Goal: Task Accomplishment & Management: Use online tool/utility

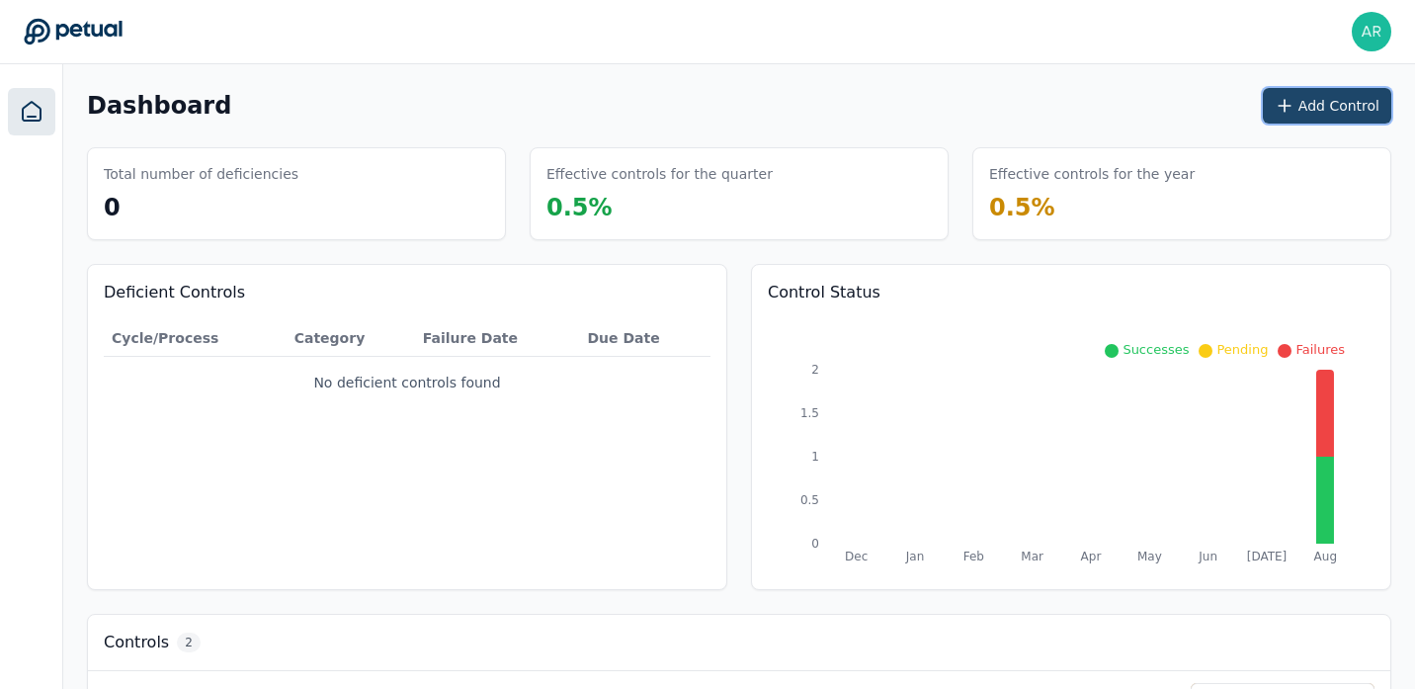
click at [1323, 92] on button "Add Control" at bounding box center [1327, 106] width 128 height 36
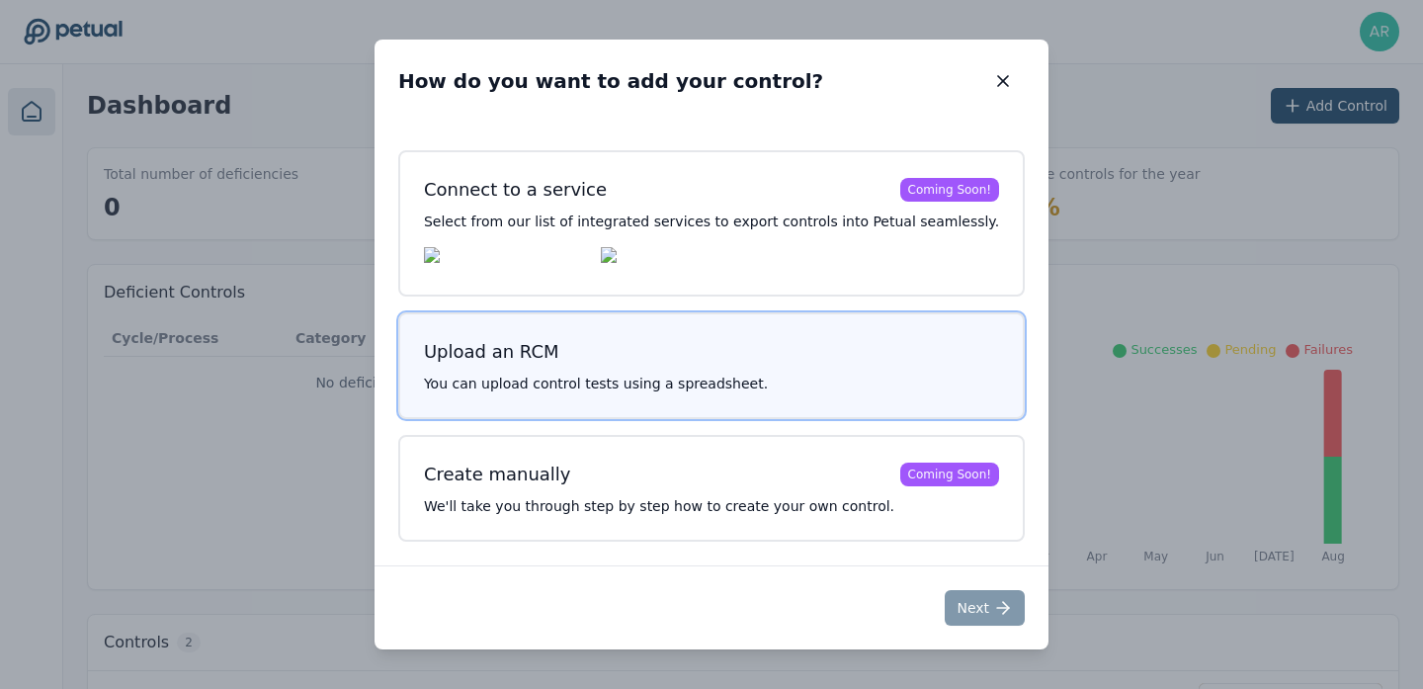
click at [833, 392] on p "You can upload control tests using a spreadsheet." at bounding box center [711, 384] width 575 height 20
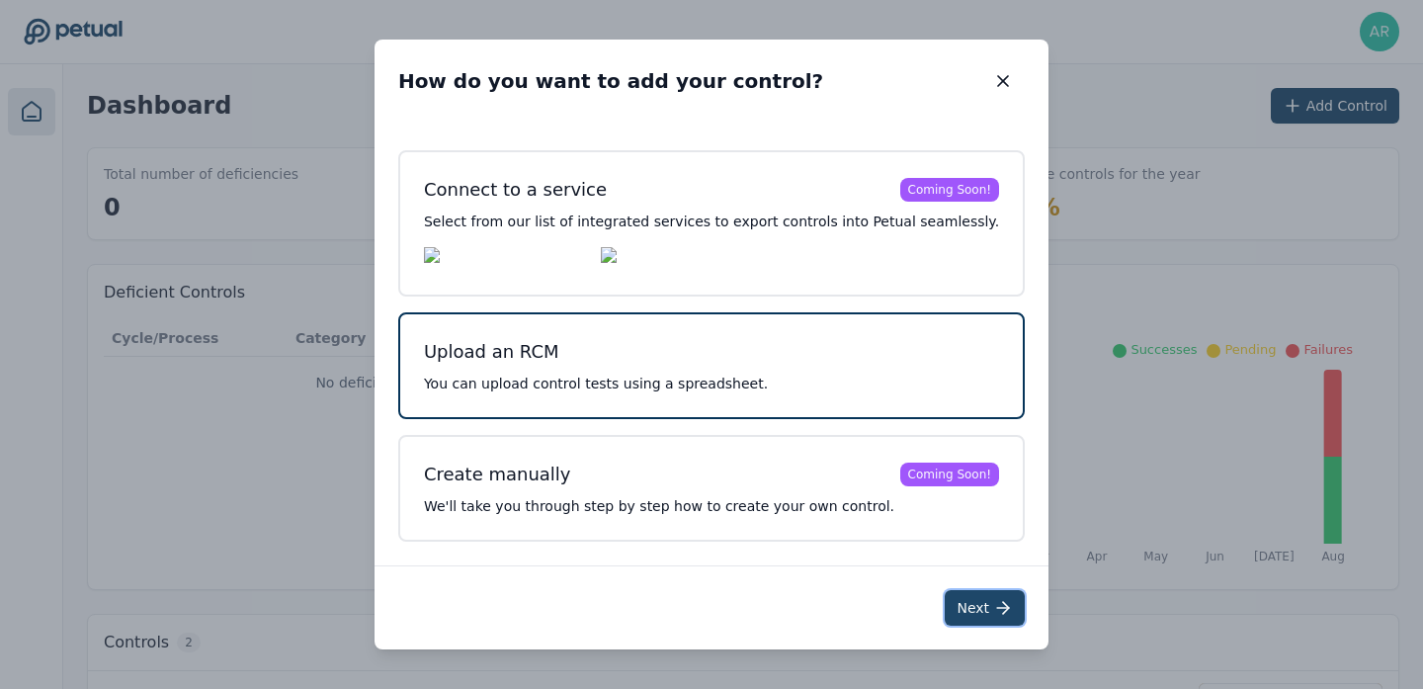
click at [945, 601] on button "Next" at bounding box center [985, 608] width 80 height 36
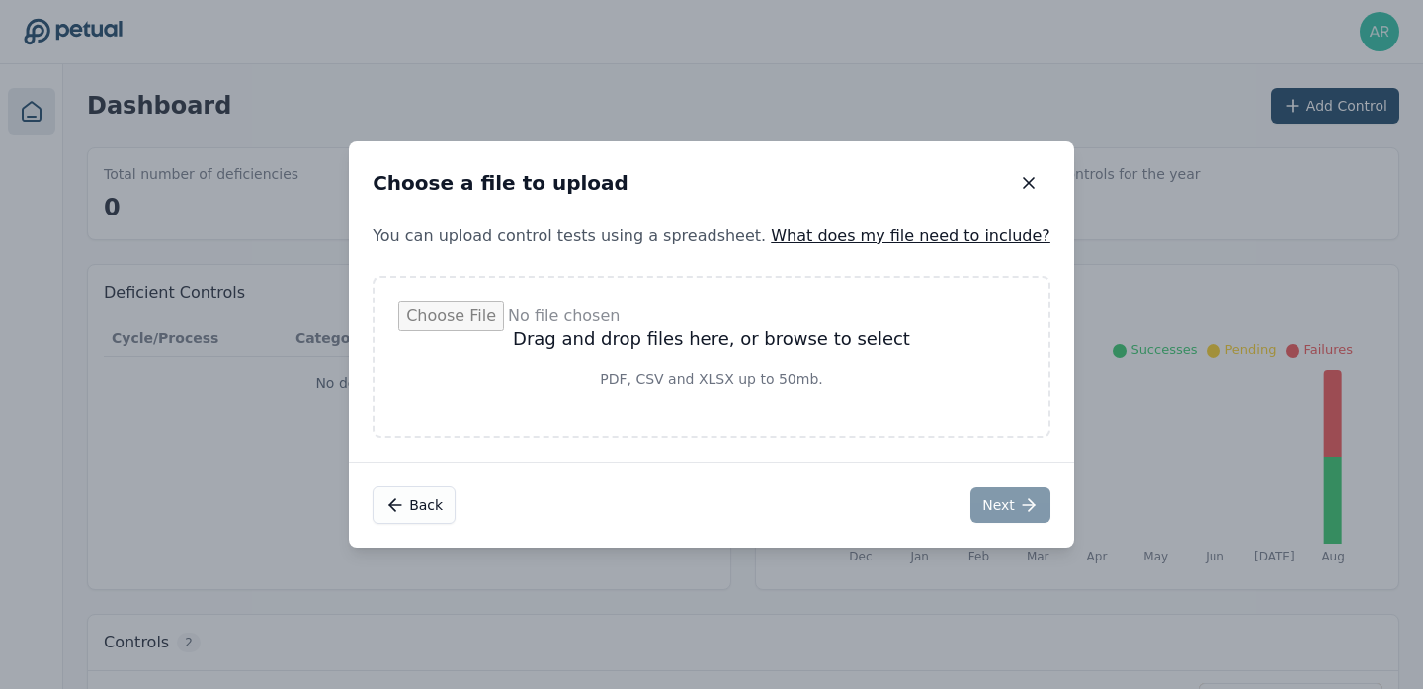
click at [707, 371] on input "file" at bounding box center [711, 356] width 627 height 111
type input "**********"
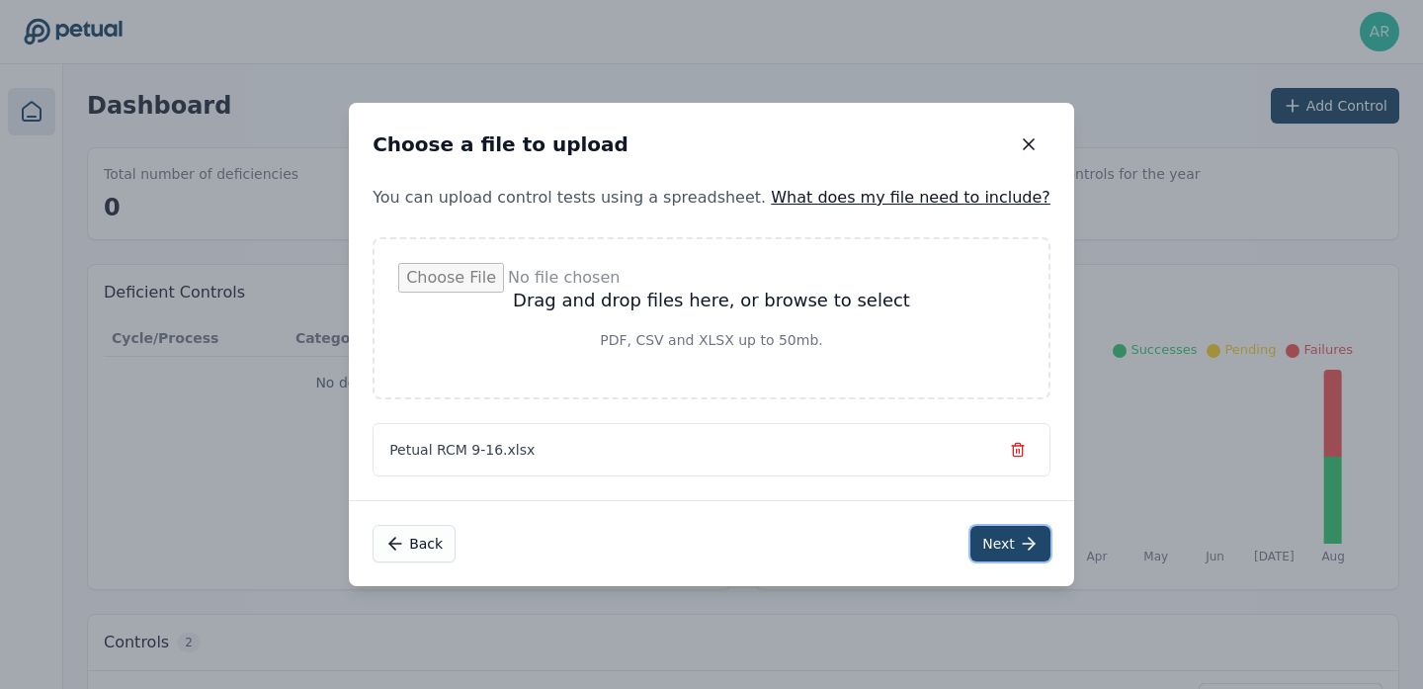
click at [971, 542] on button "Next" at bounding box center [1011, 544] width 80 height 36
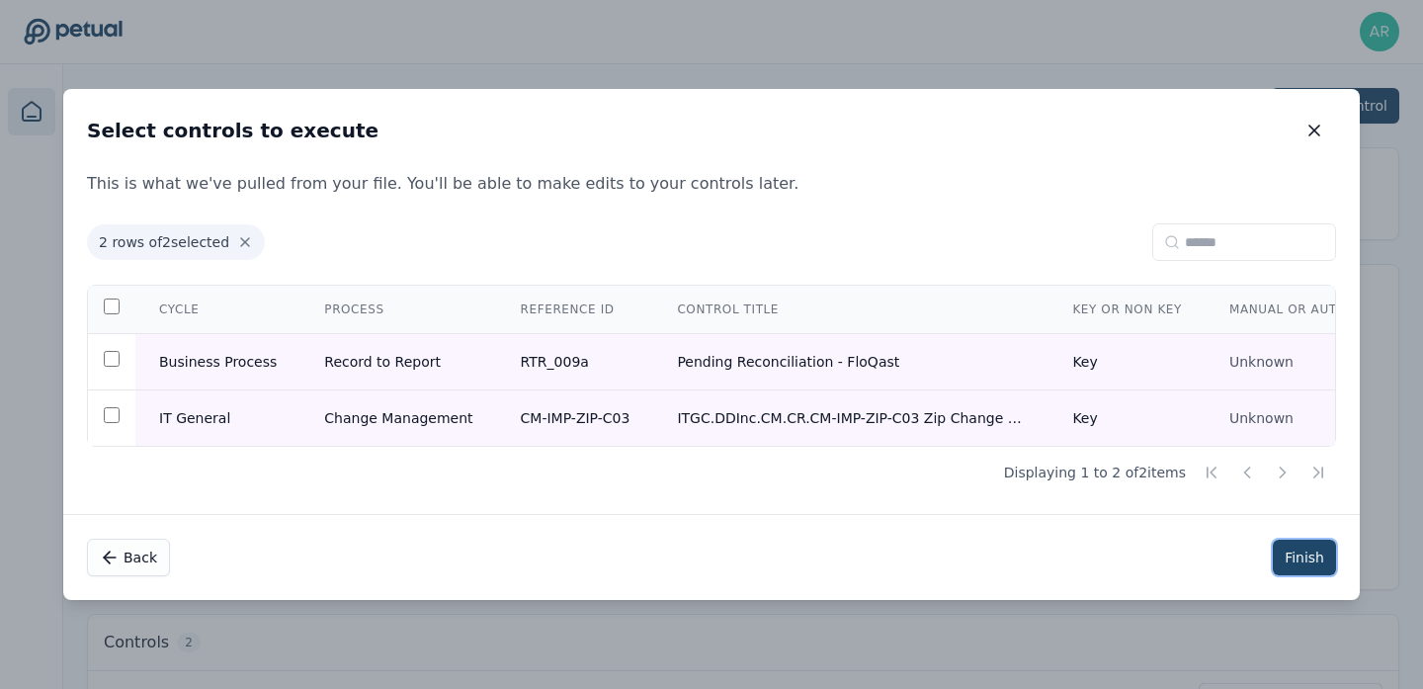
click at [1298, 552] on button "Finish" at bounding box center [1304, 558] width 63 height 36
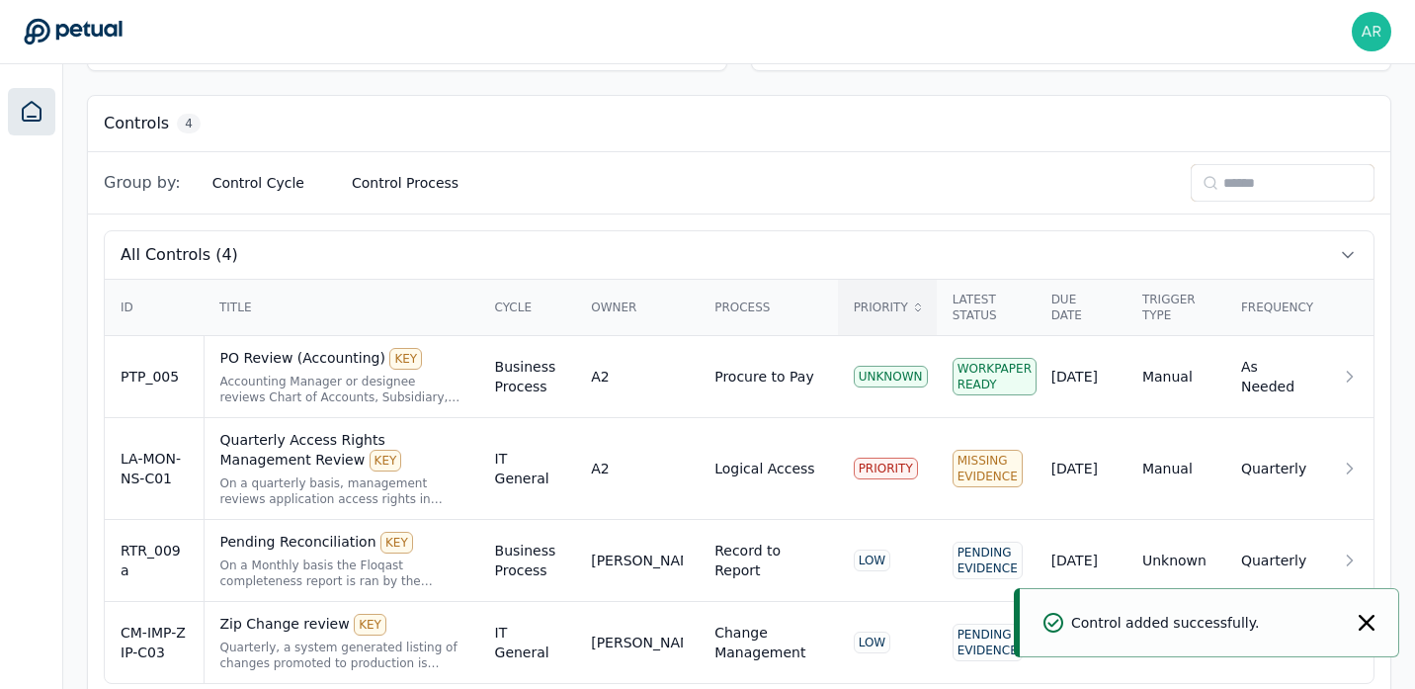
scroll to position [554, 0]
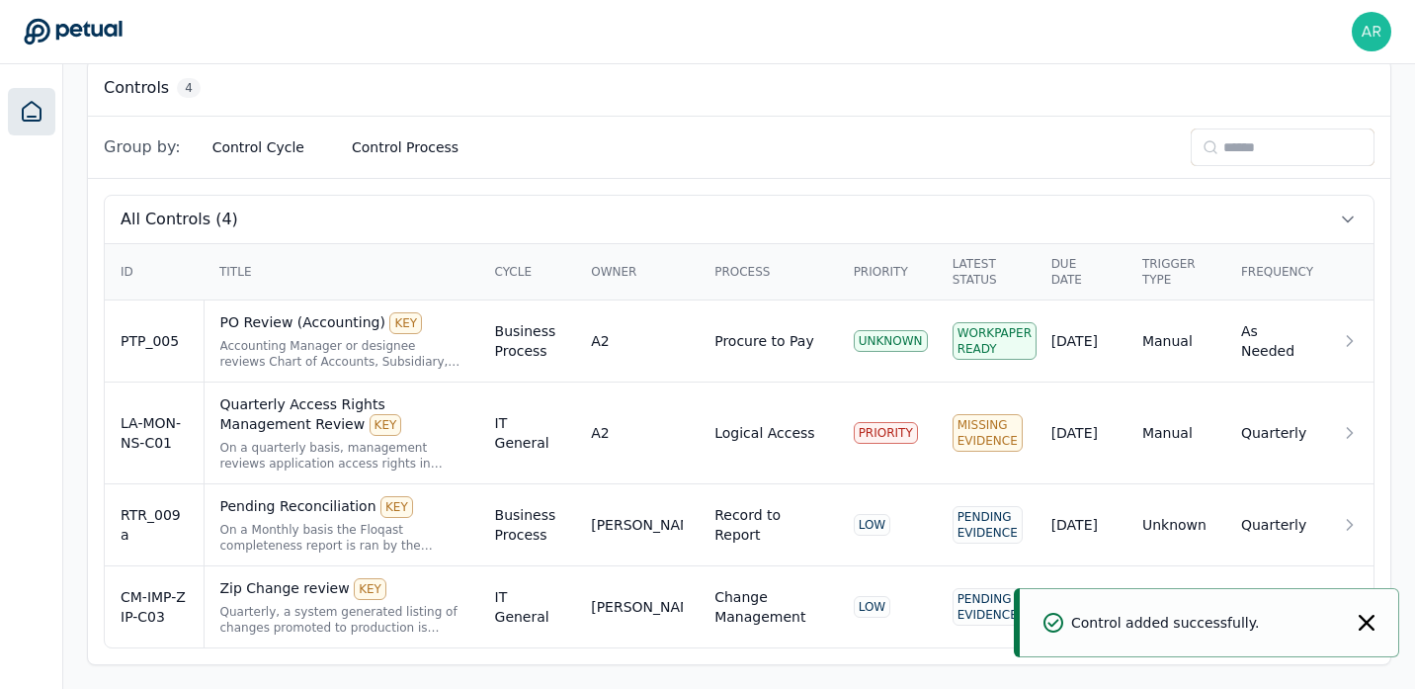
click at [1356, 638] on div "Control added successfully." at bounding box center [1210, 622] width 380 height 69
click at [1369, 627] on icon "Notifications (F8)" at bounding box center [1367, 623] width 16 height 16
click at [274, 598] on div "Zip Change review KEY" at bounding box center [341, 589] width 243 height 22
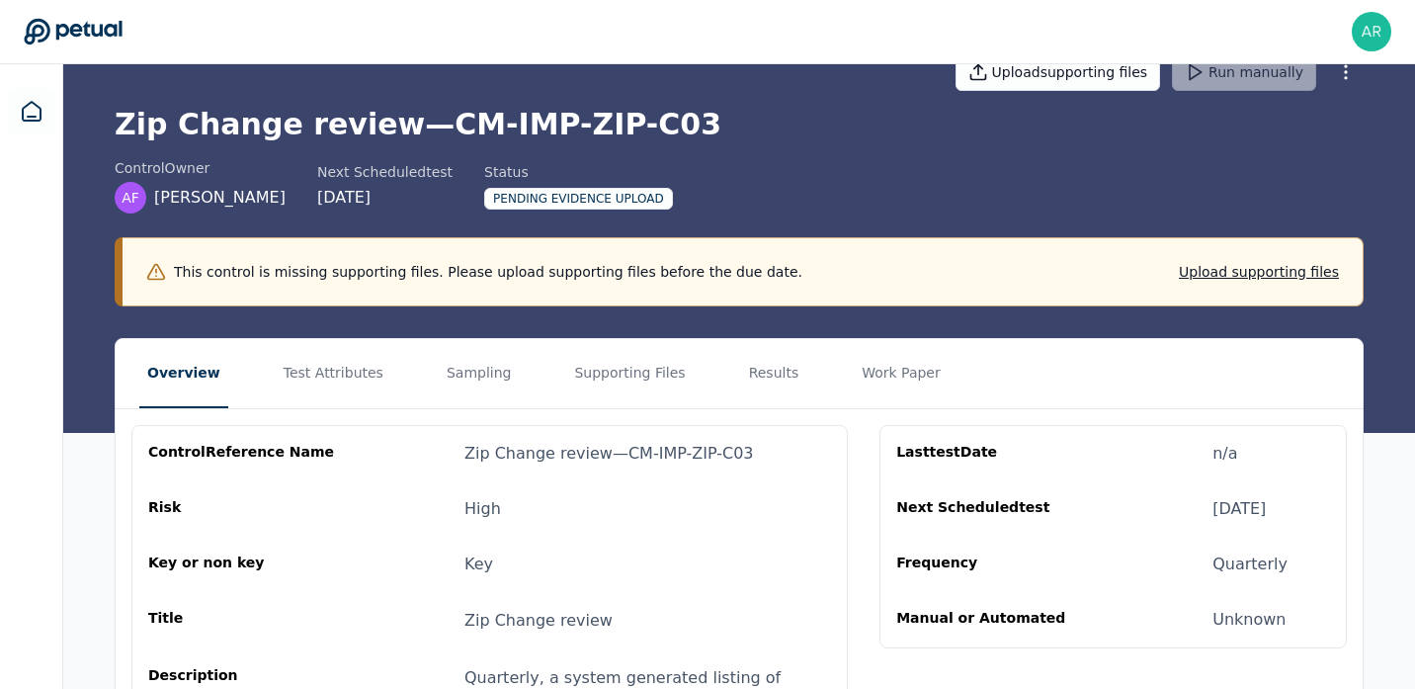
scroll to position [42, 0]
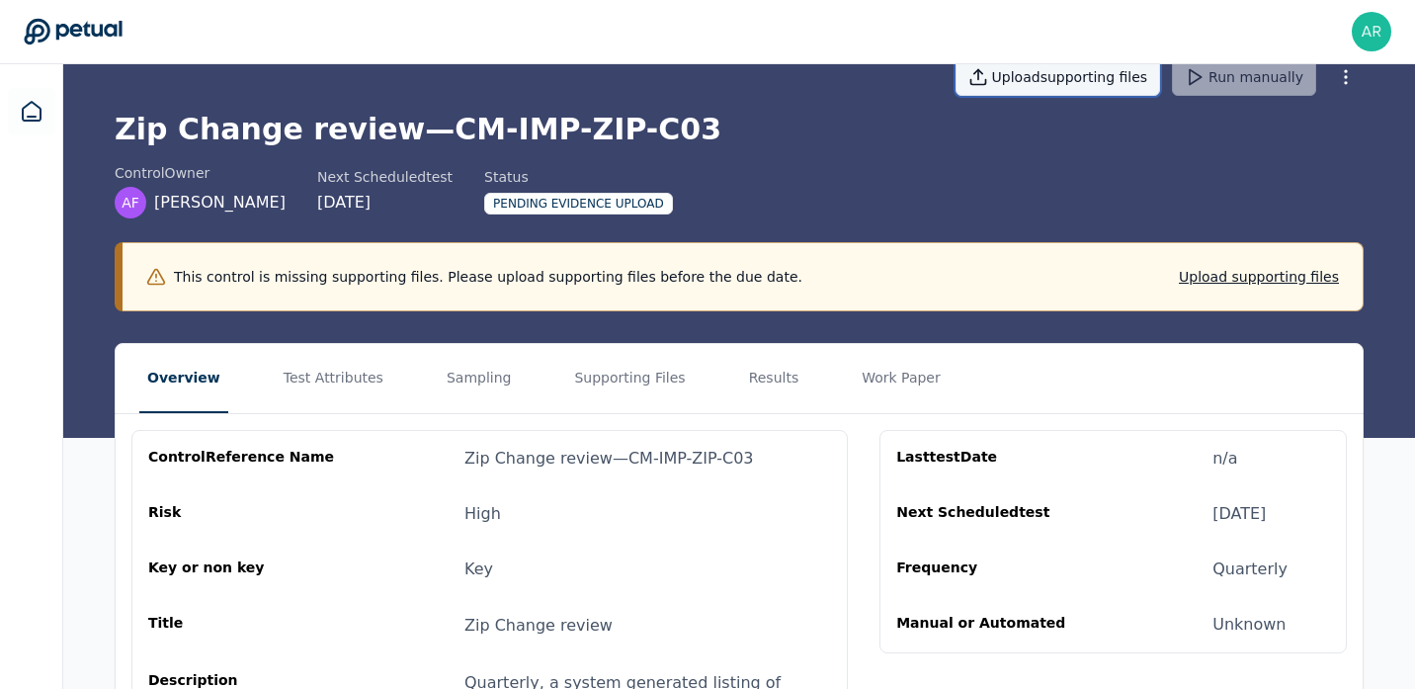
click at [1060, 79] on button "Upload supporting files" at bounding box center [1059, 77] width 206 height 38
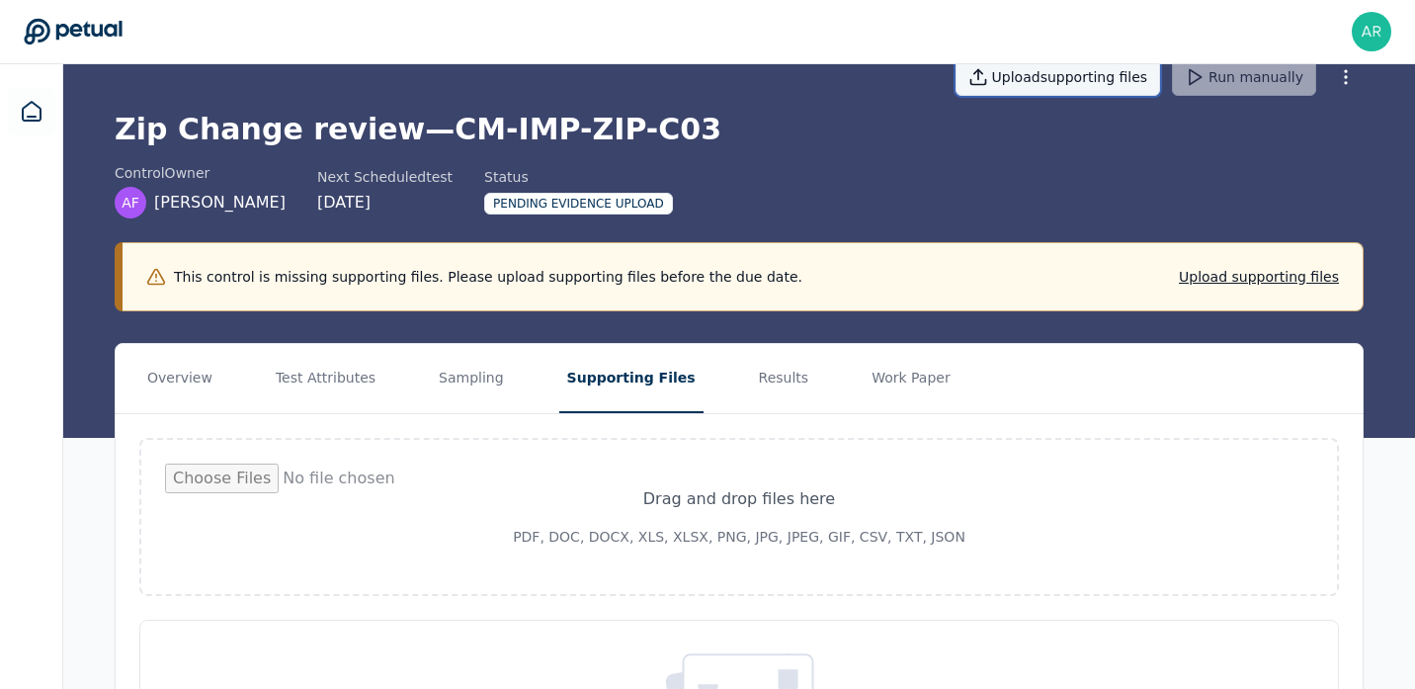
type input "**********"
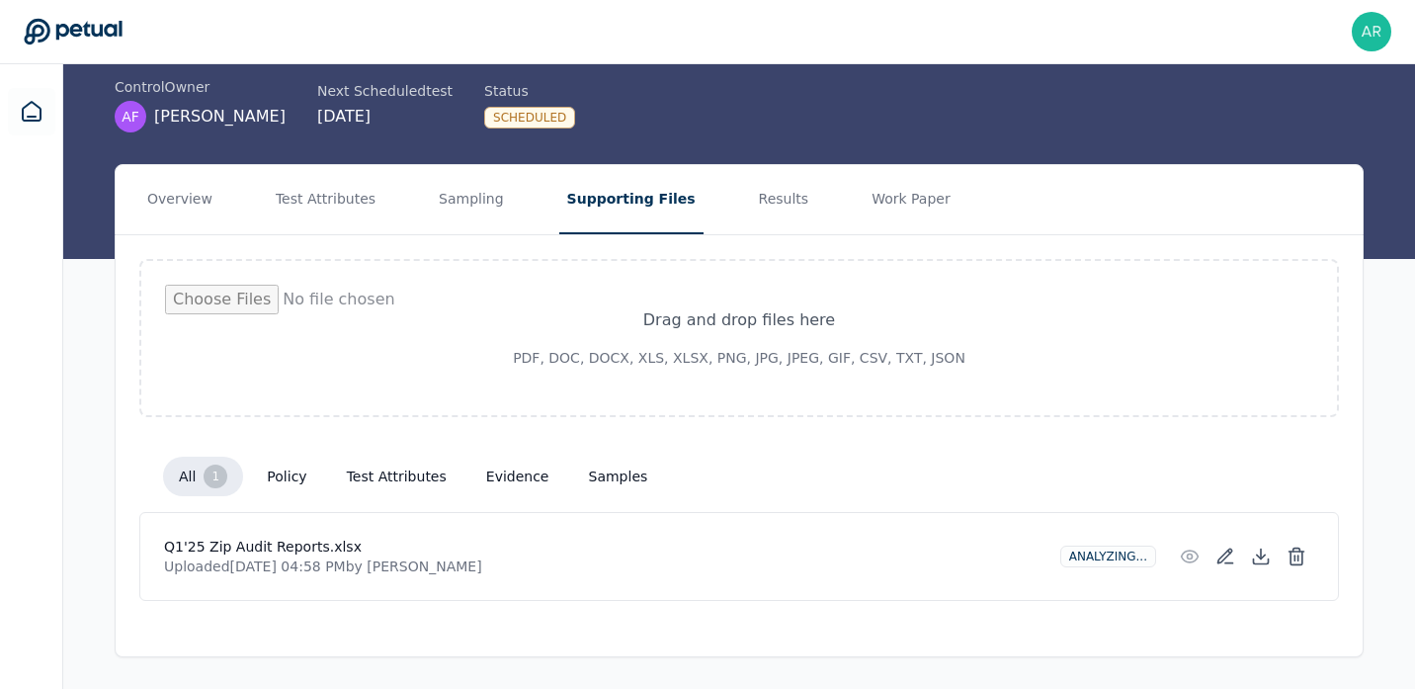
scroll to position [127, 0]
click at [626, 334] on input "file" at bounding box center [739, 338] width 1148 height 107
type input "**********"
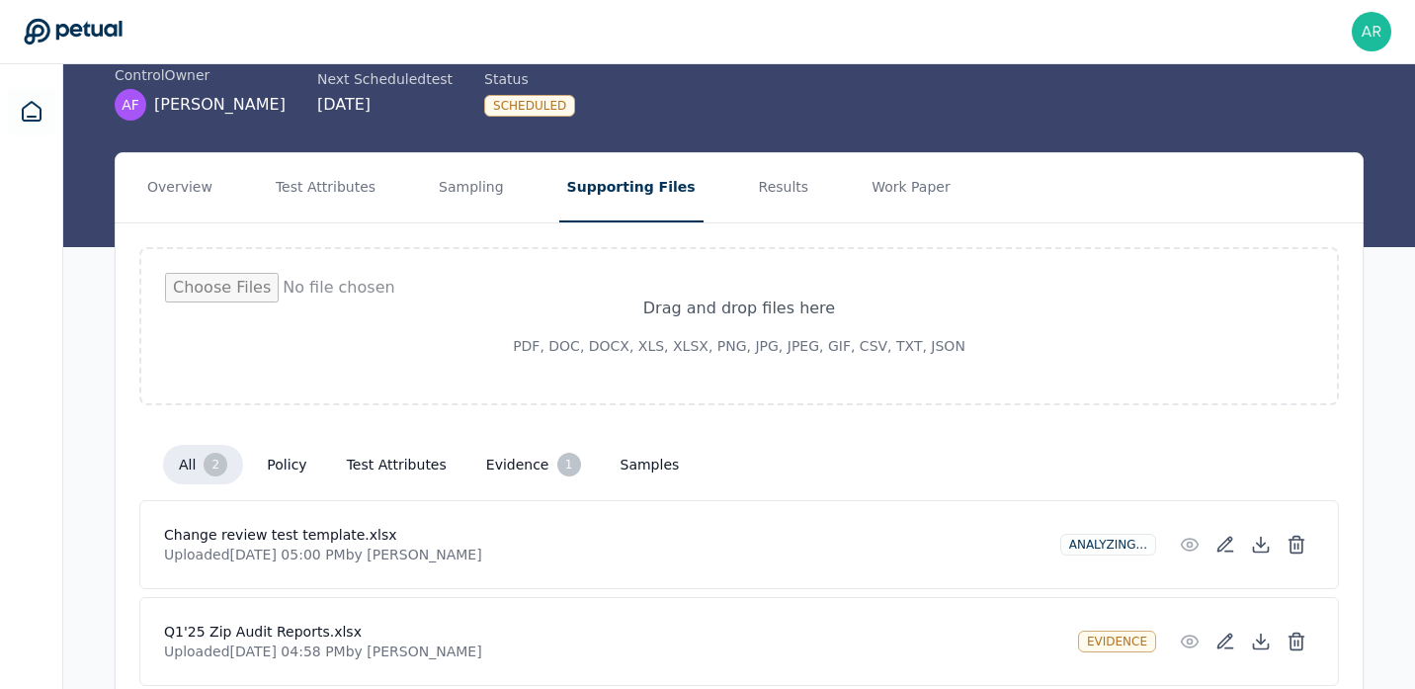
scroll to position [0, 0]
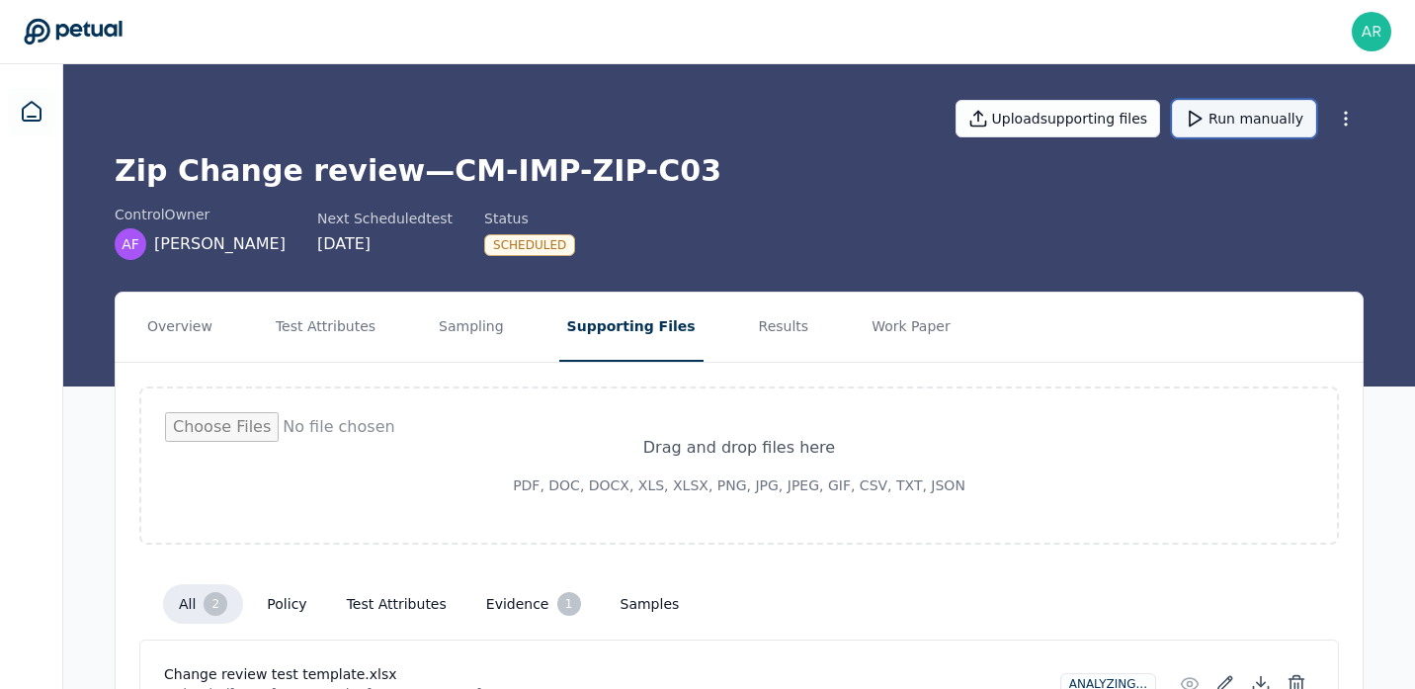
click at [1238, 115] on button "Run manually" at bounding box center [1244, 119] width 144 height 38
click at [880, 341] on button "Work Paper" at bounding box center [911, 327] width 95 height 69
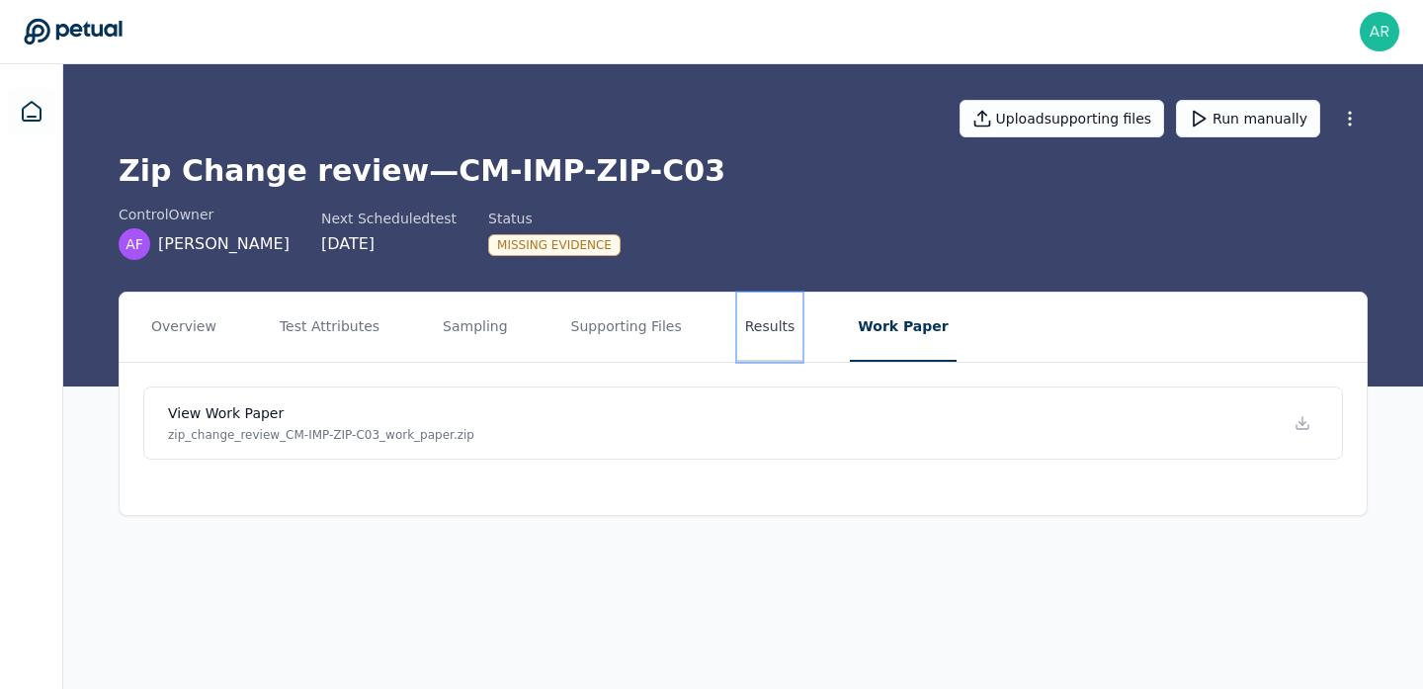
click at [765, 342] on button "Results" at bounding box center [770, 327] width 66 height 69
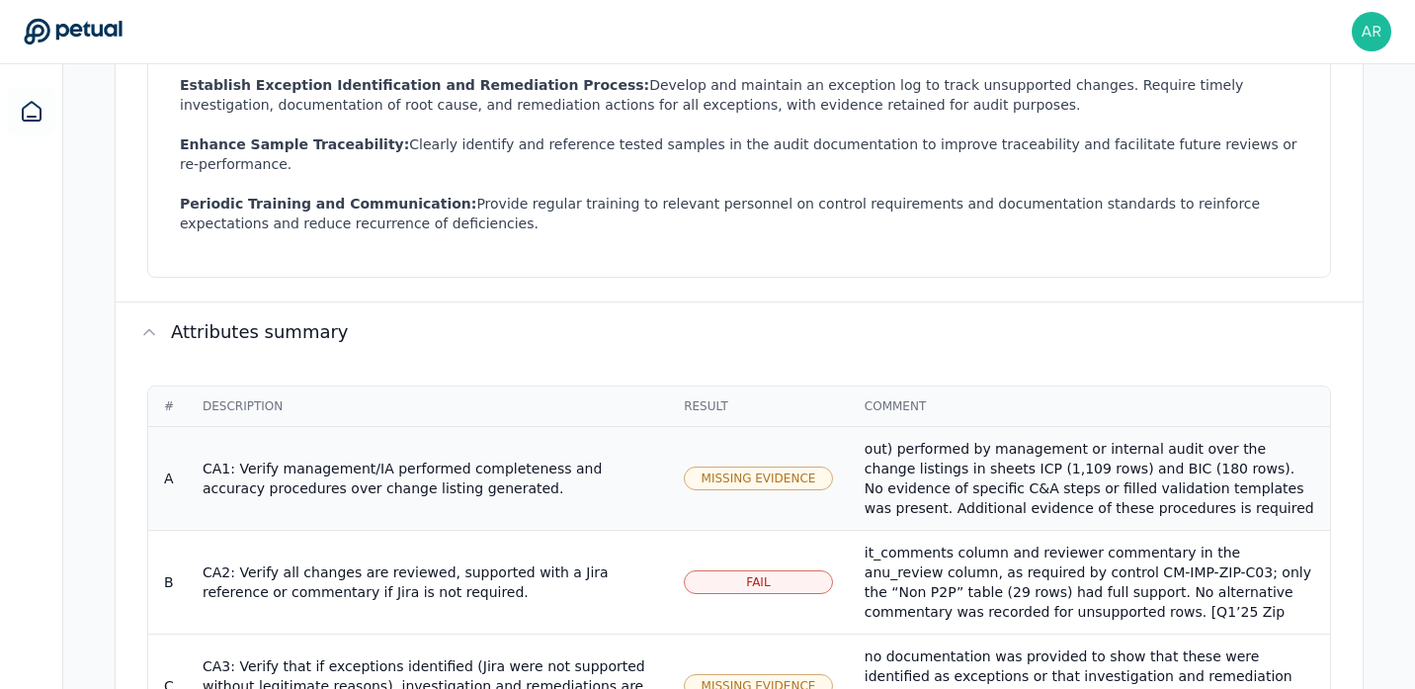
scroll to position [1048, 0]
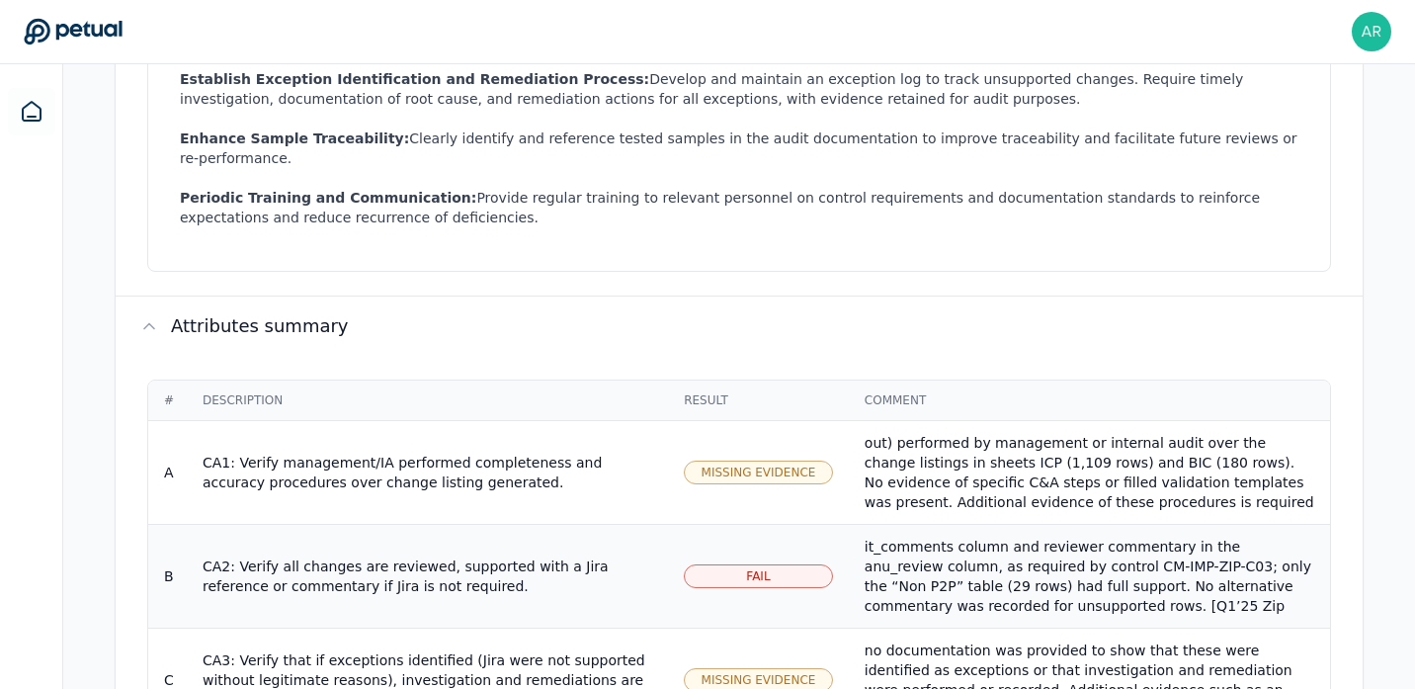
click at [951, 500] on div "Reviewed the “Q1’25 Zip Audit Reports.xlsx” workbook containing four quarterly …" at bounding box center [1090, 526] width 450 height 217
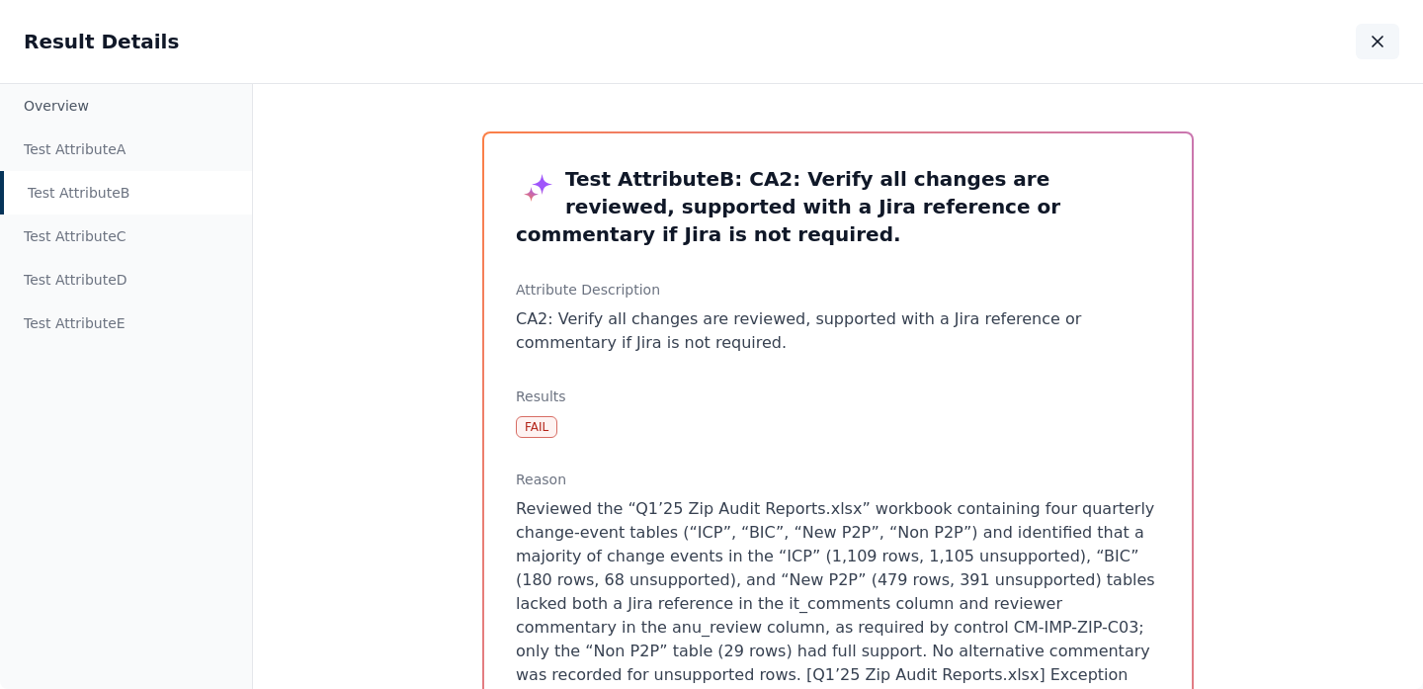
click at [1366, 46] on button "button" at bounding box center [1377, 42] width 43 height 36
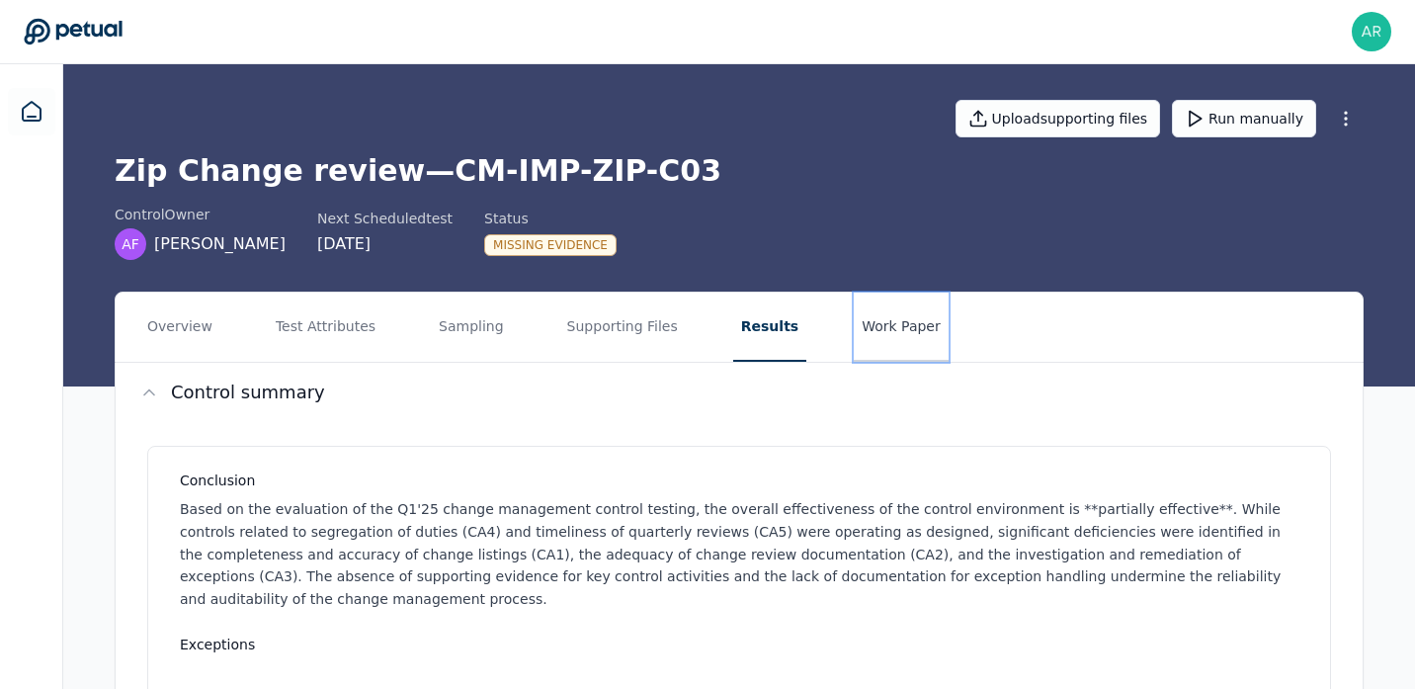
click at [878, 358] on button "Work Paper" at bounding box center [901, 327] width 95 height 69
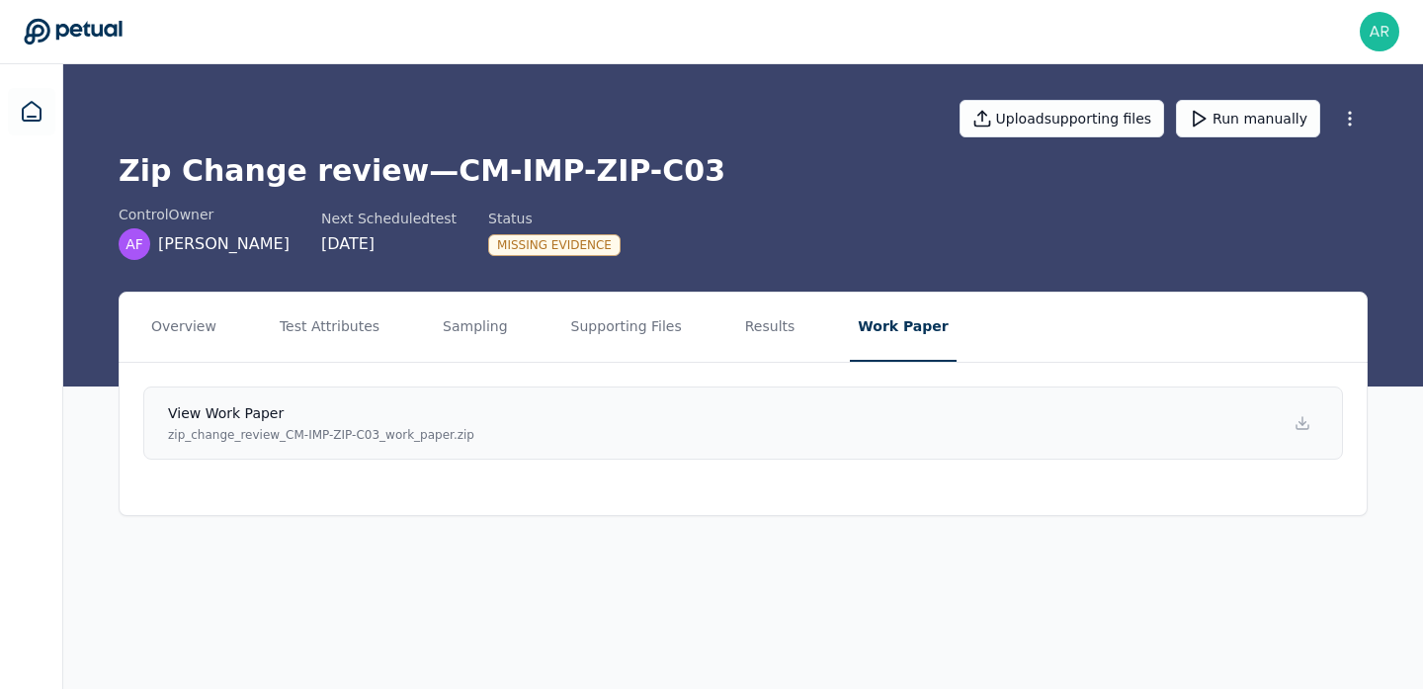
click at [273, 417] on h4 "View work paper" at bounding box center [321, 413] width 306 height 20
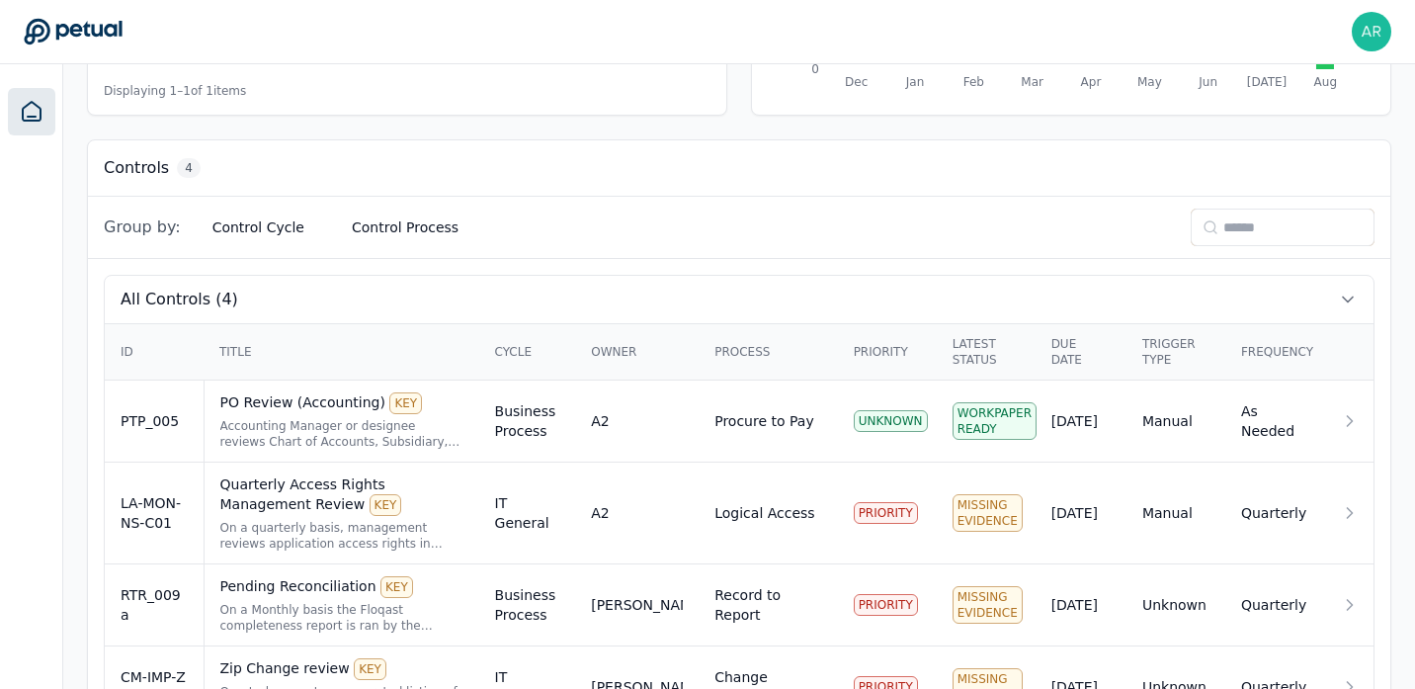
scroll to position [554, 0]
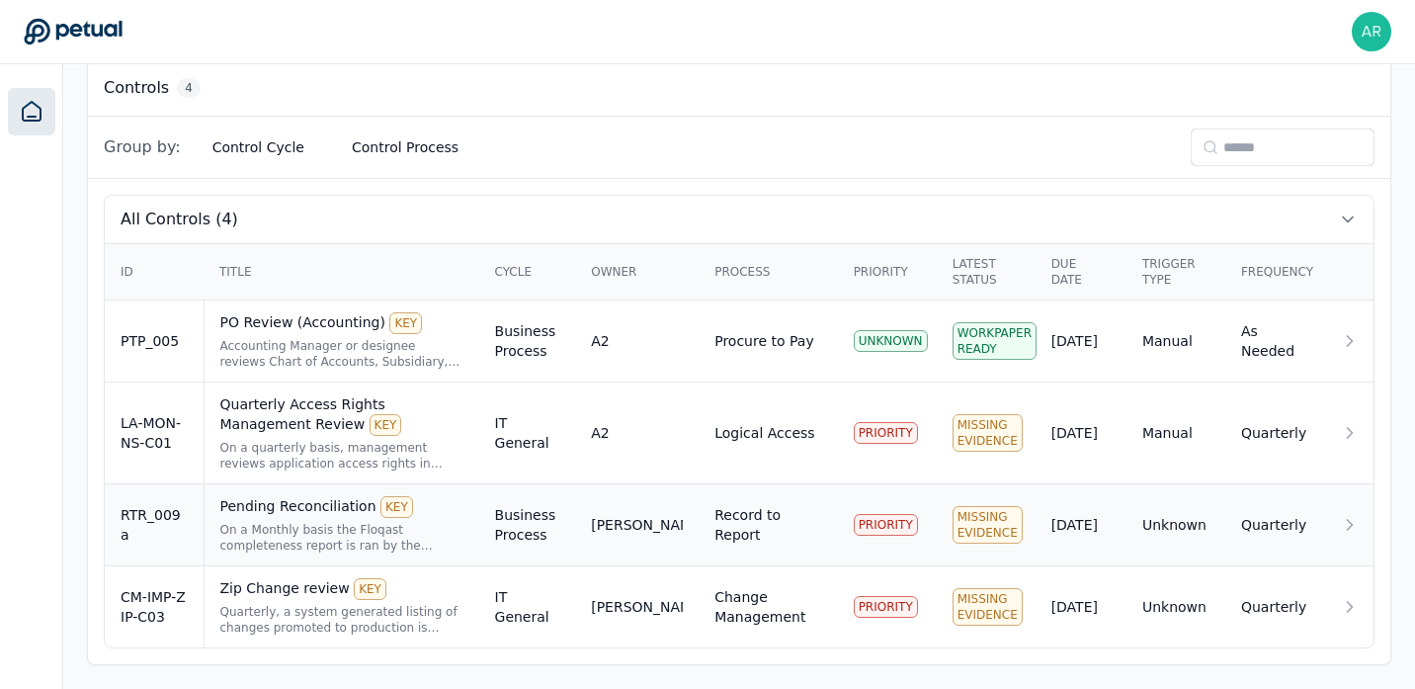
click at [312, 504] on div "Pending Reconciliation KEY" at bounding box center [341, 507] width 243 height 22
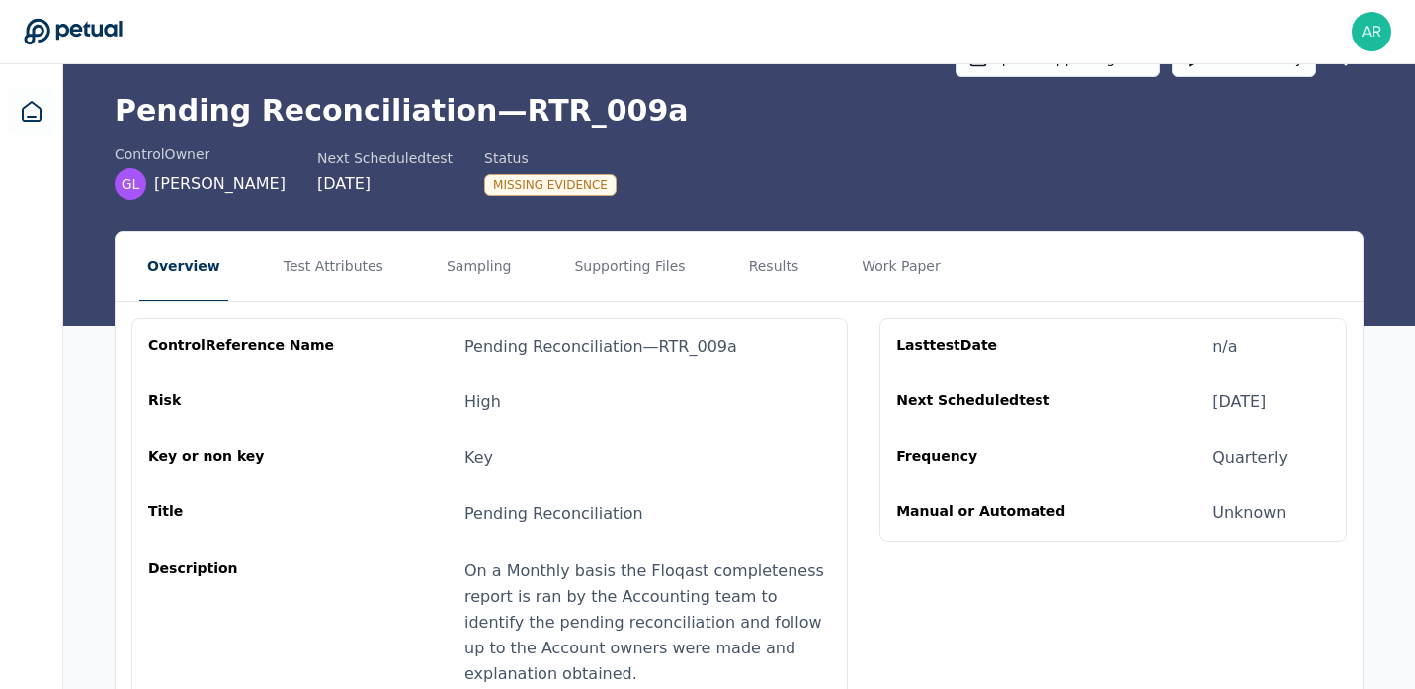
scroll to position [99, 0]
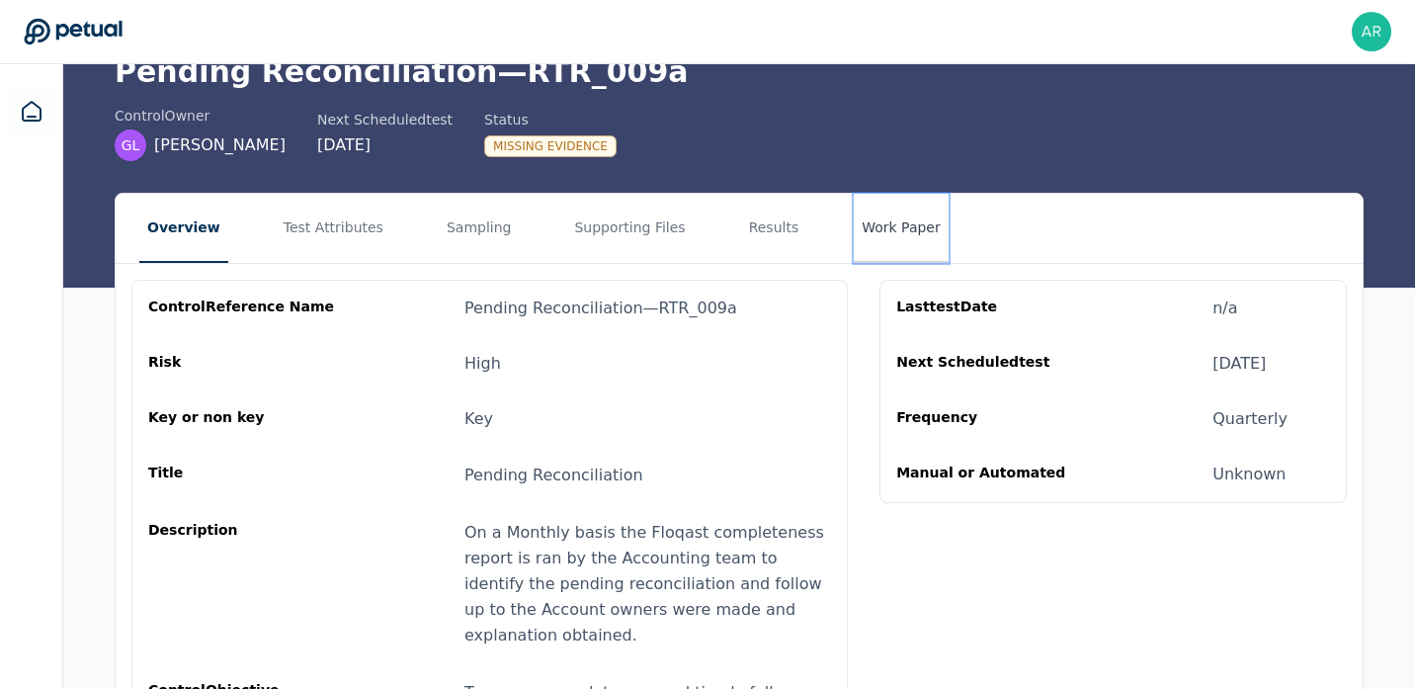
click at [867, 235] on button "Work Paper" at bounding box center [901, 228] width 95 height 69
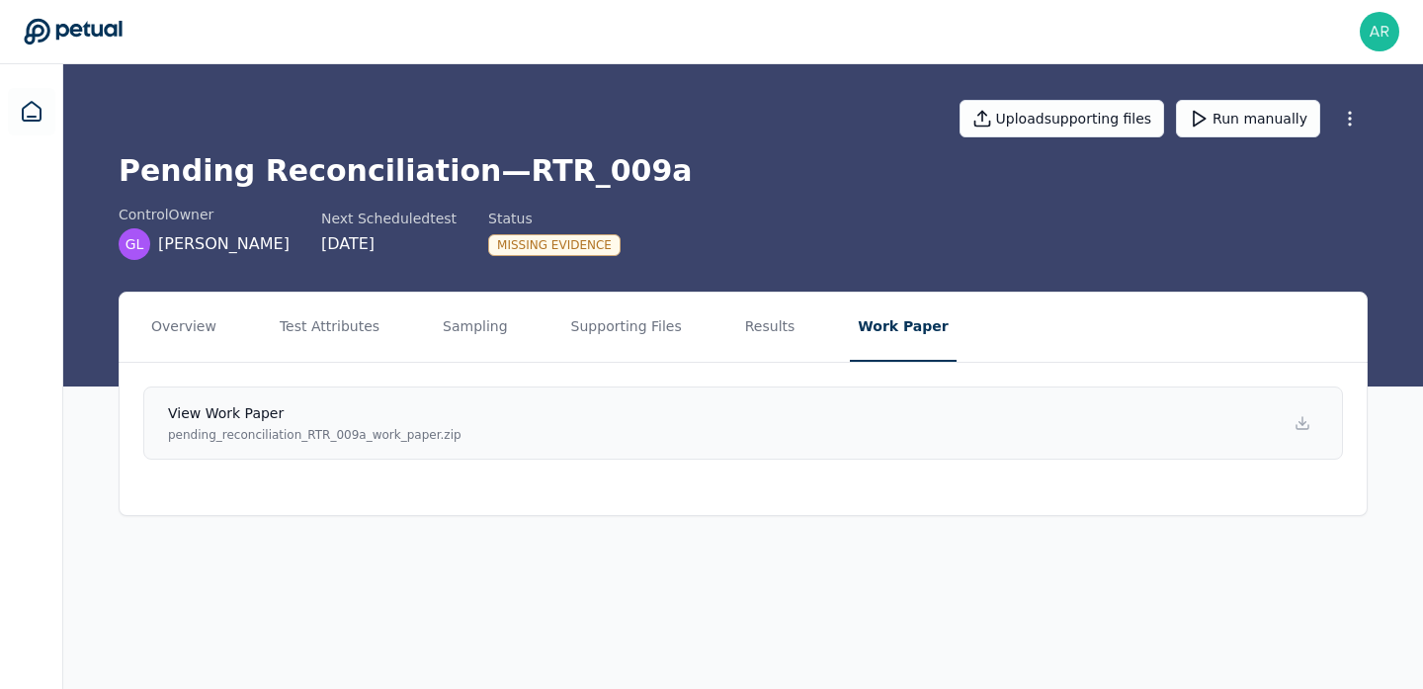
click at [353, 424] on div "View work paper pending_reconciliation_RTR_009a_work_paper.zip" at bounding box center [315, 423] width 294 height 40
click at [744, 334] on button "Results" at bounding box center [770, 327] width 66 height 69
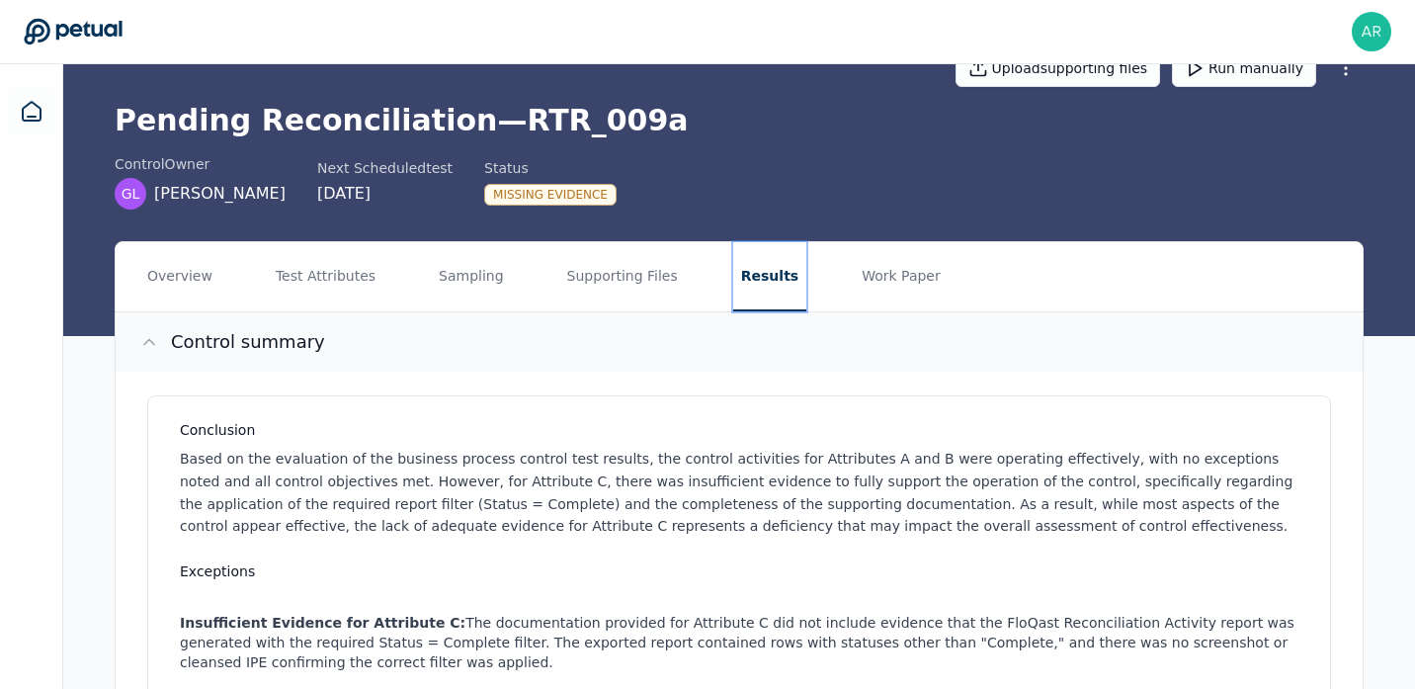
scroll to position [48, 0]
